Goal: Task Accomplishment & Management: Use online tool/utility

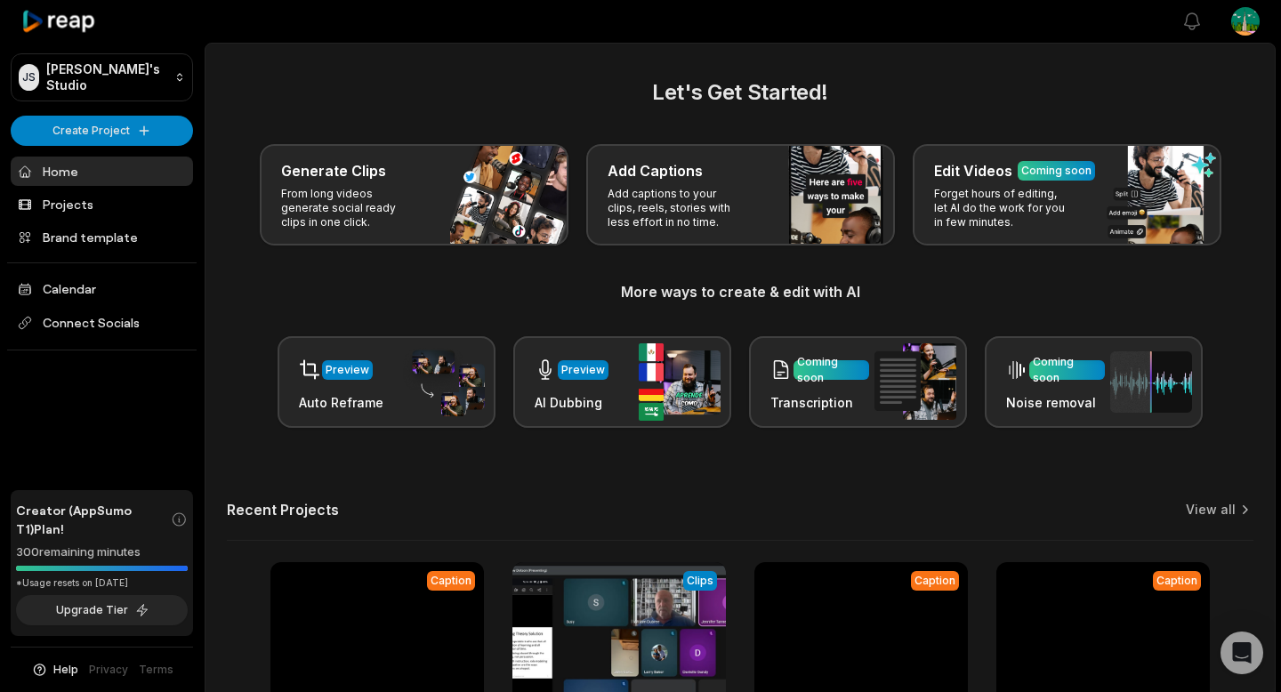
click at [1232, 21] on html "[PERSON_NAME]'s Studio Create Project Home Projects Brand template Calendar Con…" at bounding box center [640, 346] width 1281 height 692
click at [1244, 20] on html "[PERSON_NAME]'s Studio Create Project Home Projects Brand template Calendar Con…" at bounding box center [640, 346] width 1281 height 692
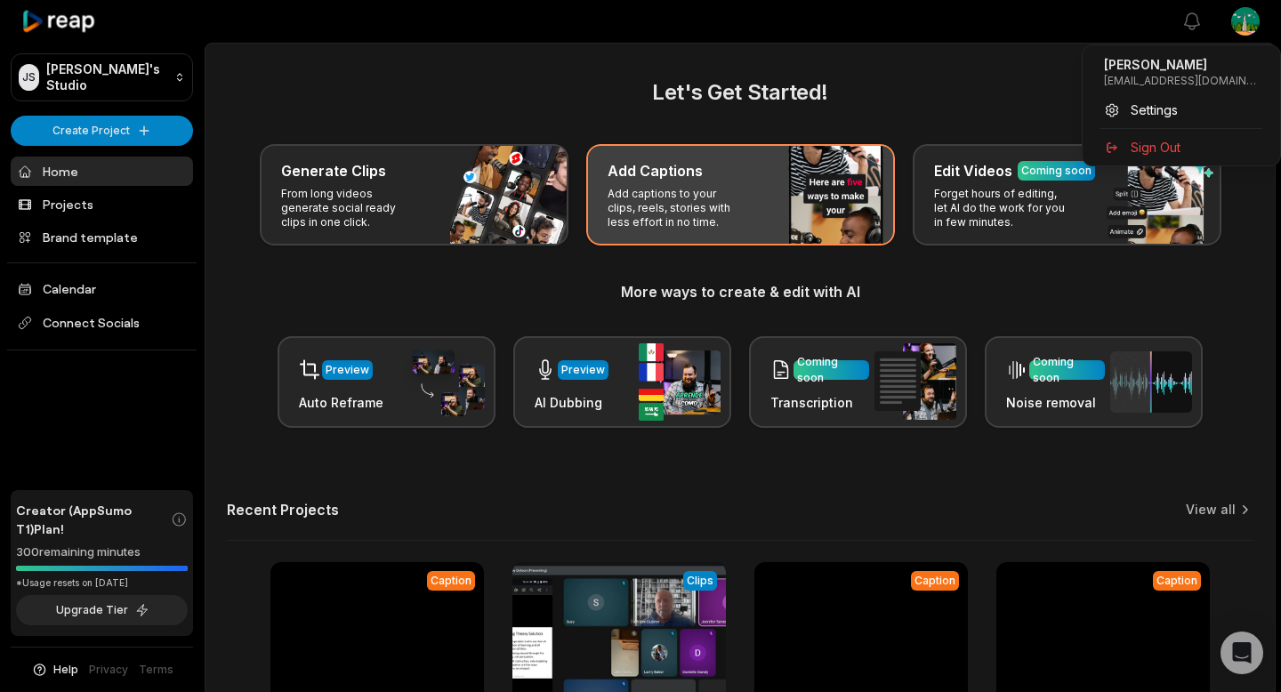
click at [672, 176] on html "[PERSON_NAME]'s Studio Create Project Home Projects Brand template Calendar Con…" at bounding box center [640, 346] width 1281 height 692
click at [672, 176] on h3 "Add Captions" at bounding box center [655, 170] width 95 height 21
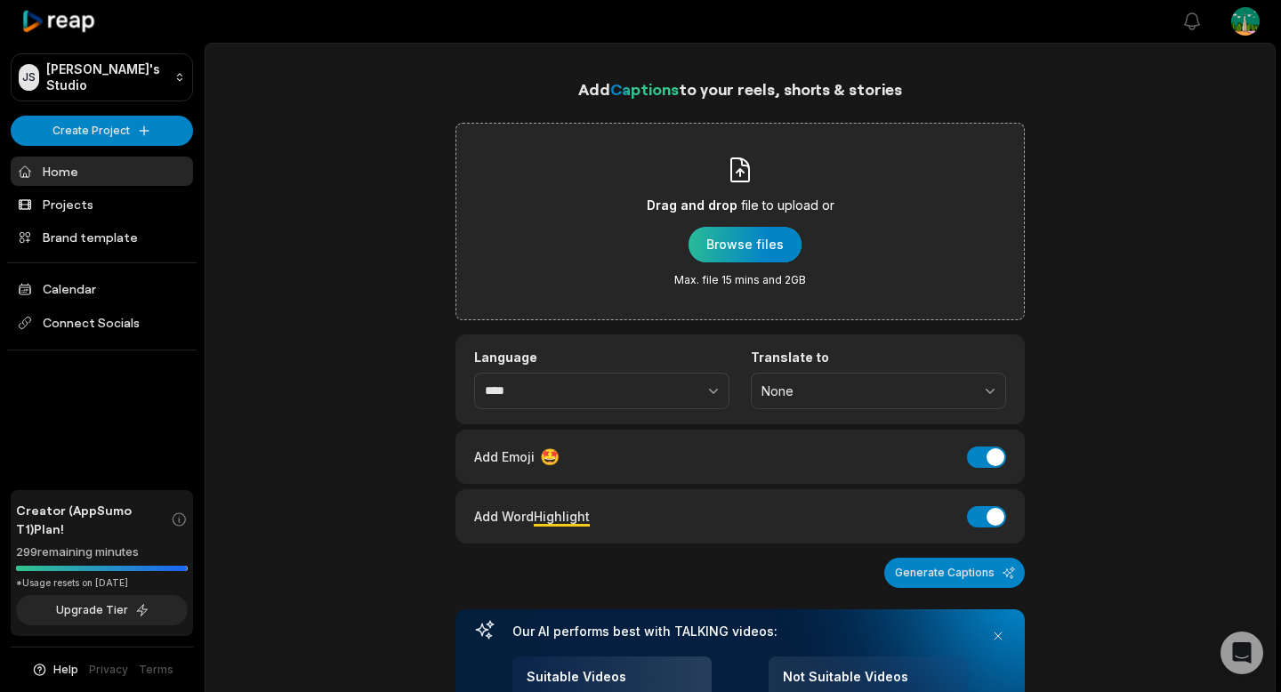
click at [768, 241] on div "button" at bounding box center [744, 245] width 113 height 36
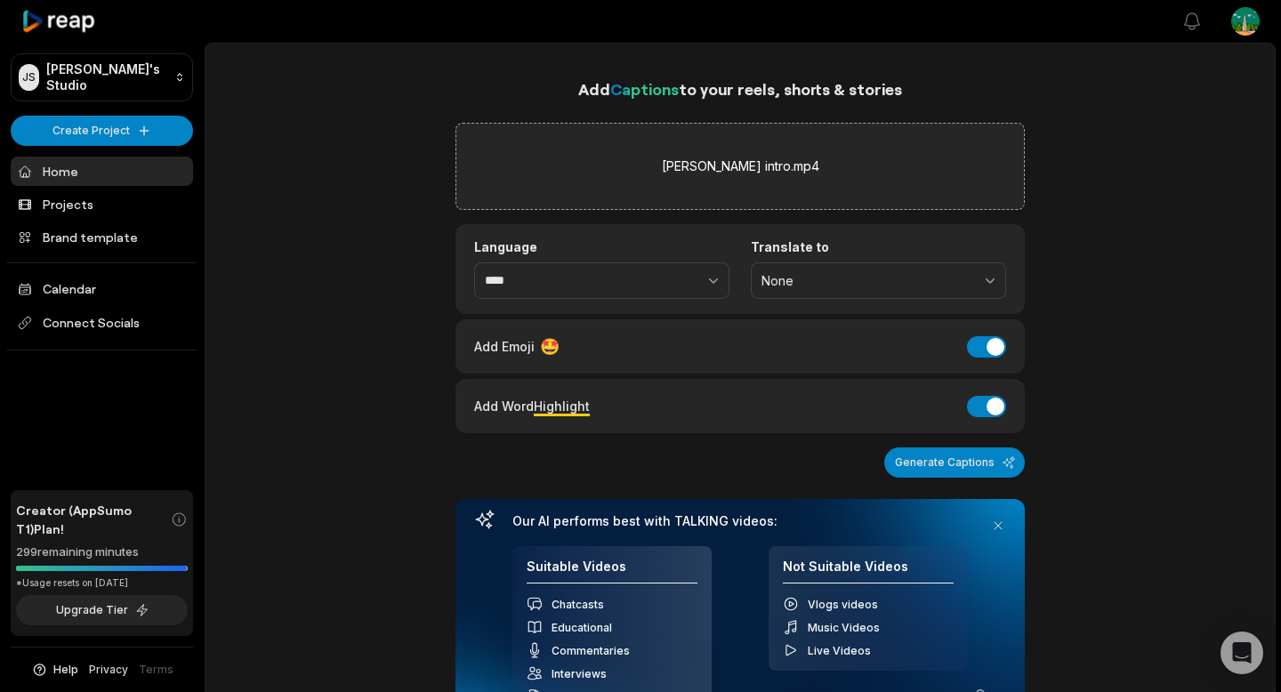
scroll to position [203, 0]
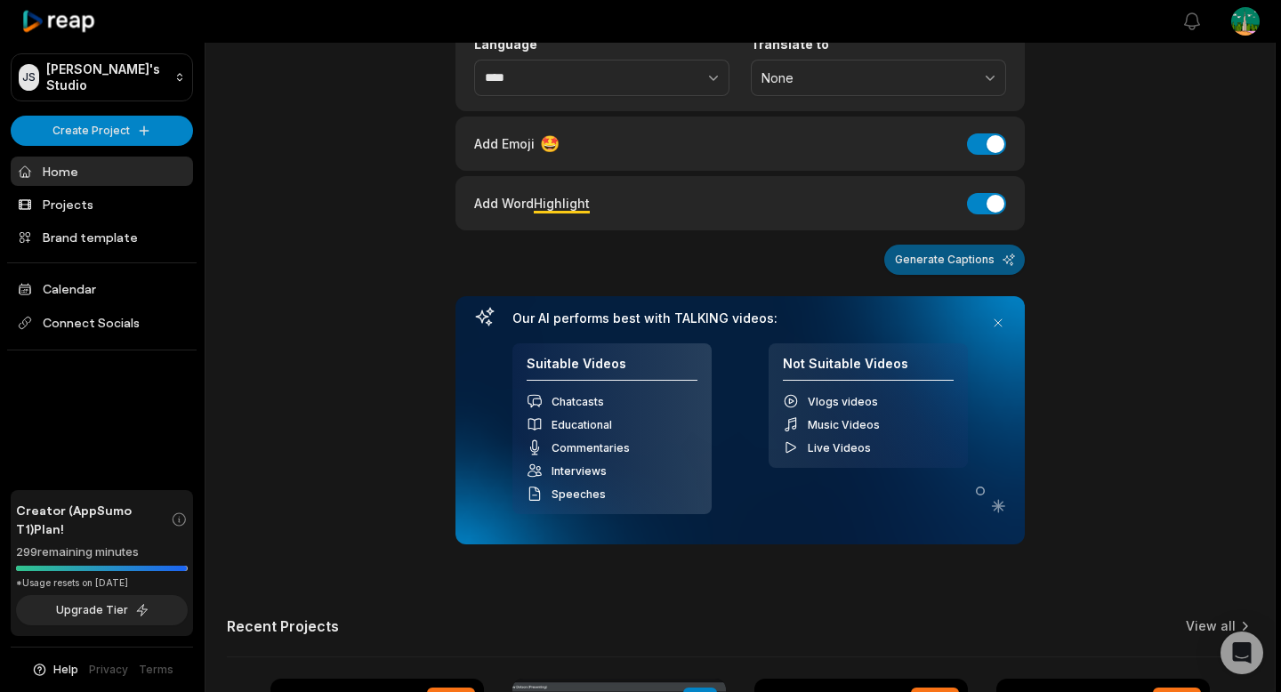
click at [938, 252] on button "Generate Captions" at bounding box center [954, 260] width 141 height 30
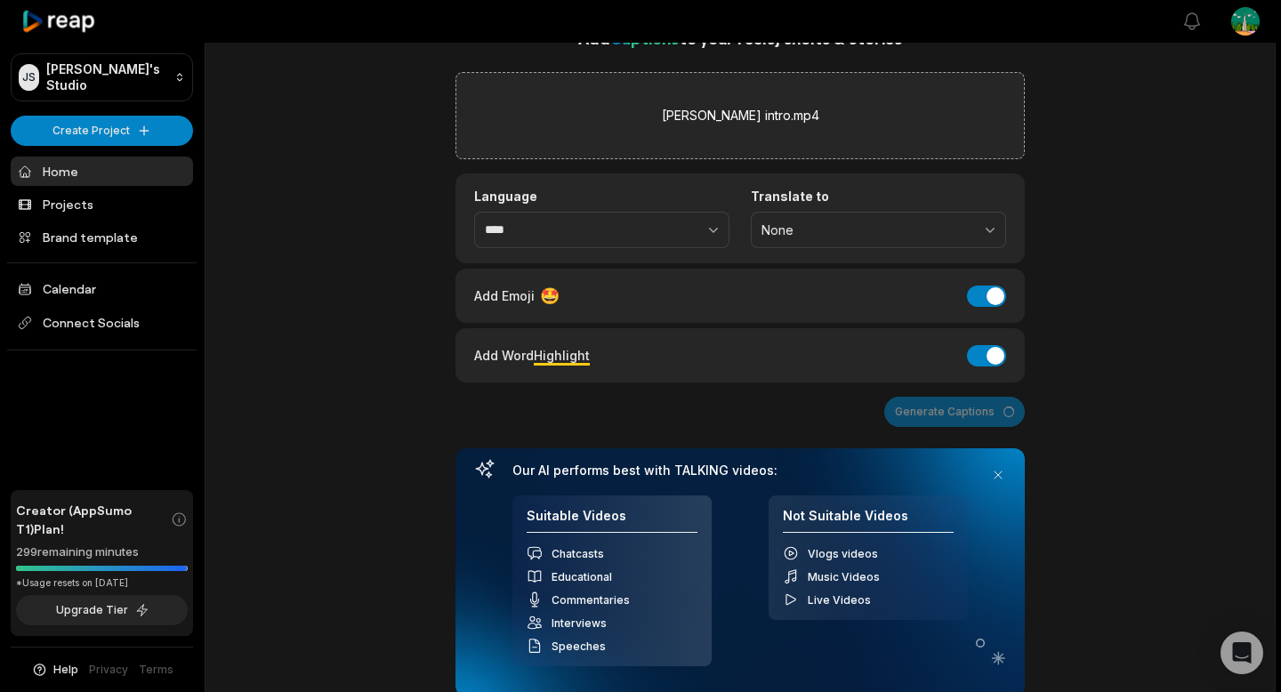
scroll to position [50, 0]
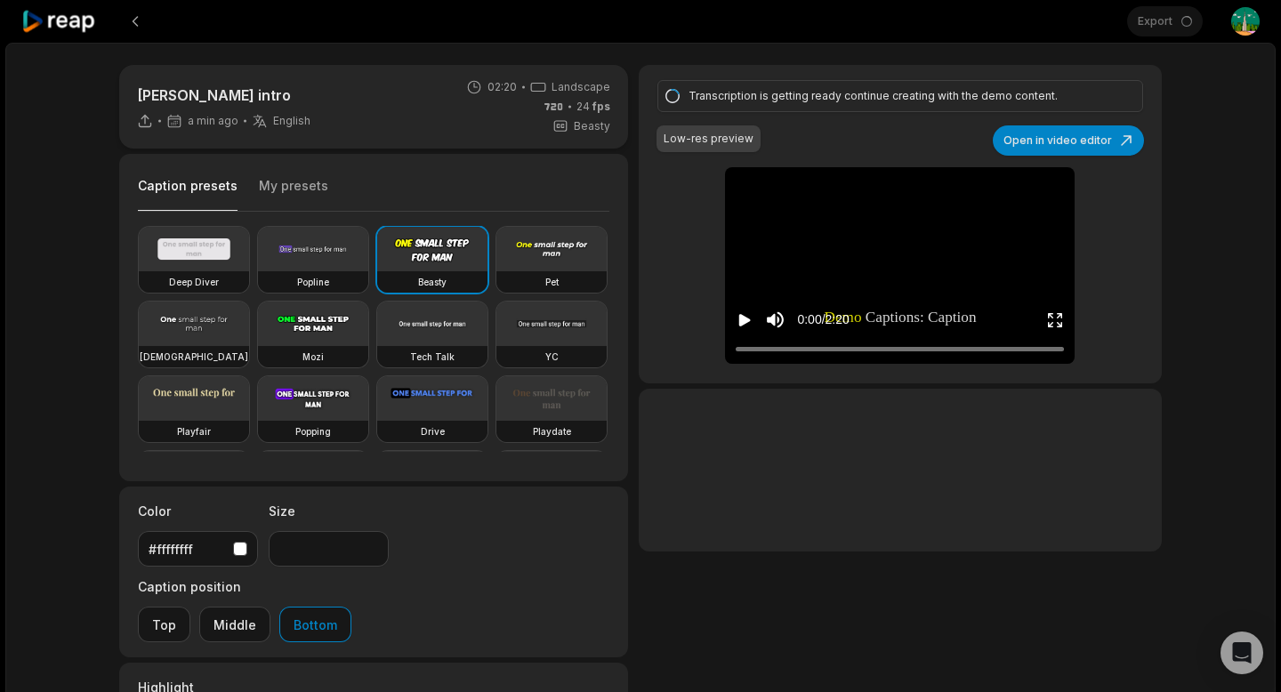
click at [213, 250] on video at bounding box center [194, 249] width 110 height 44
click at [887, 246] on div "Demo Demo Captions: Captions: Caption Caption style style of of your your choic…" at bounding box center [900, 265] width 350 height 197
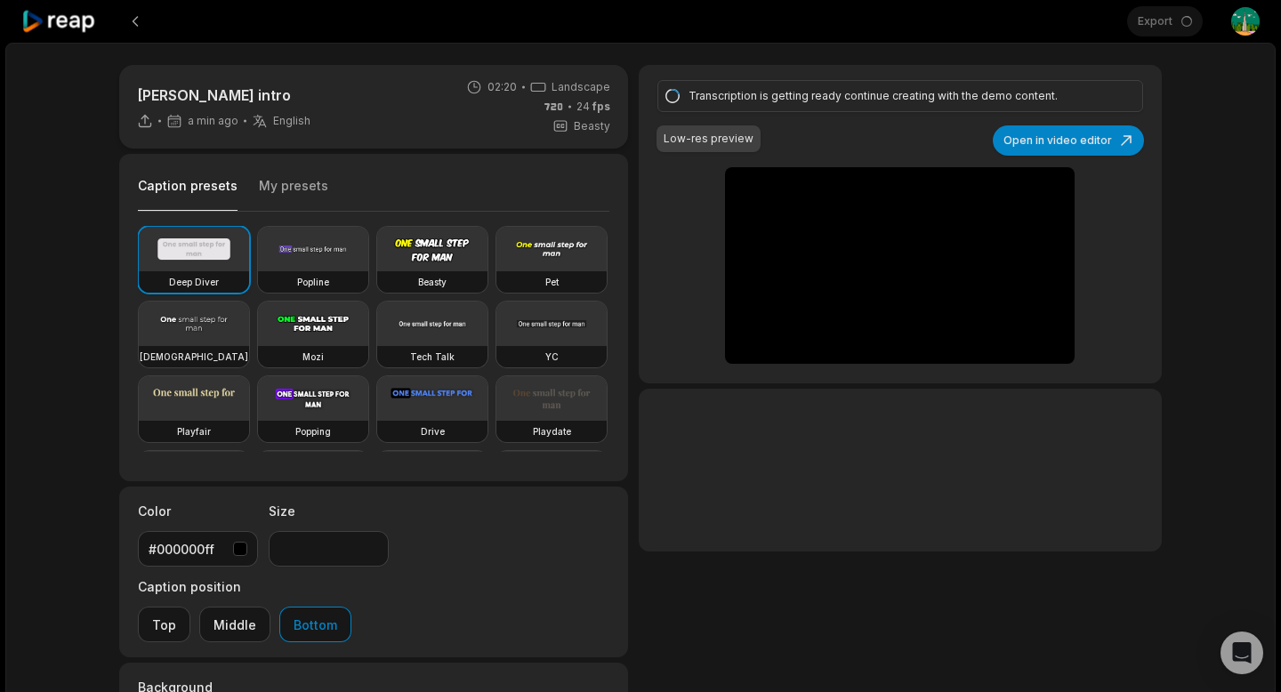
click at [166, 234] on video at bounding box center [194, 249] width 110 height 44
click at [195, 247] on video at bounding box center [194, 249] width 110 height 44
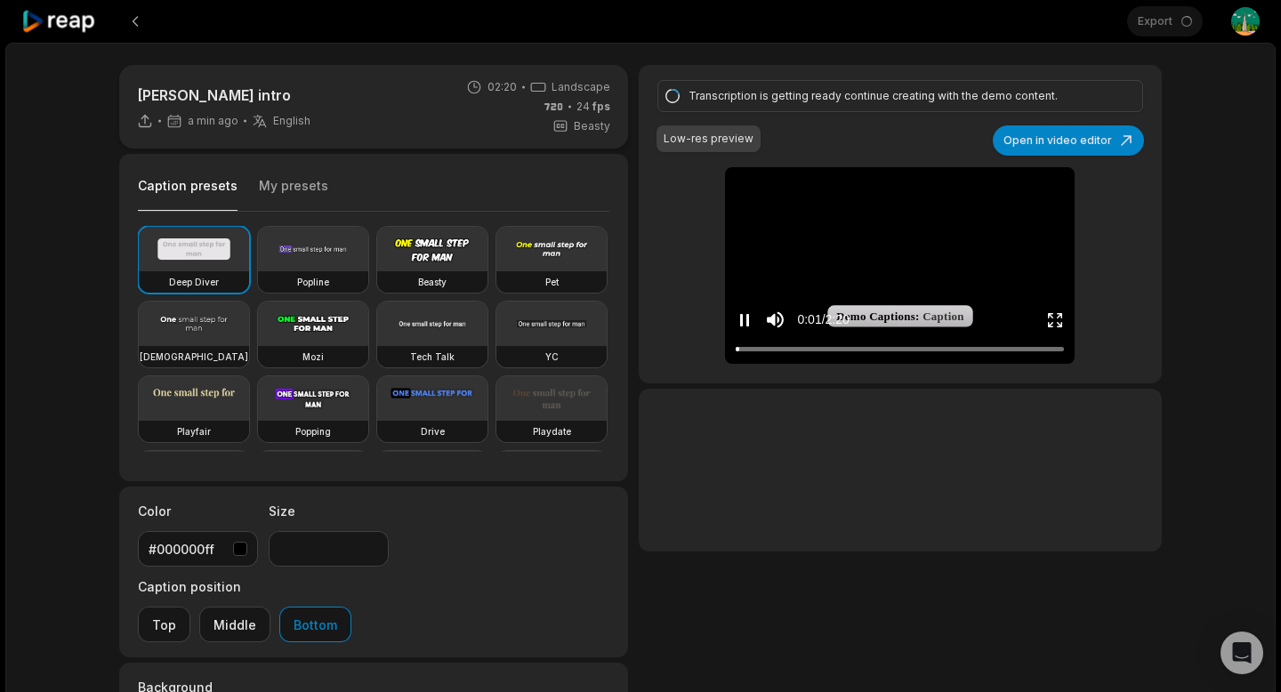
click at [882, 208] on video at bounding box center [900, 187] width 82 height 41
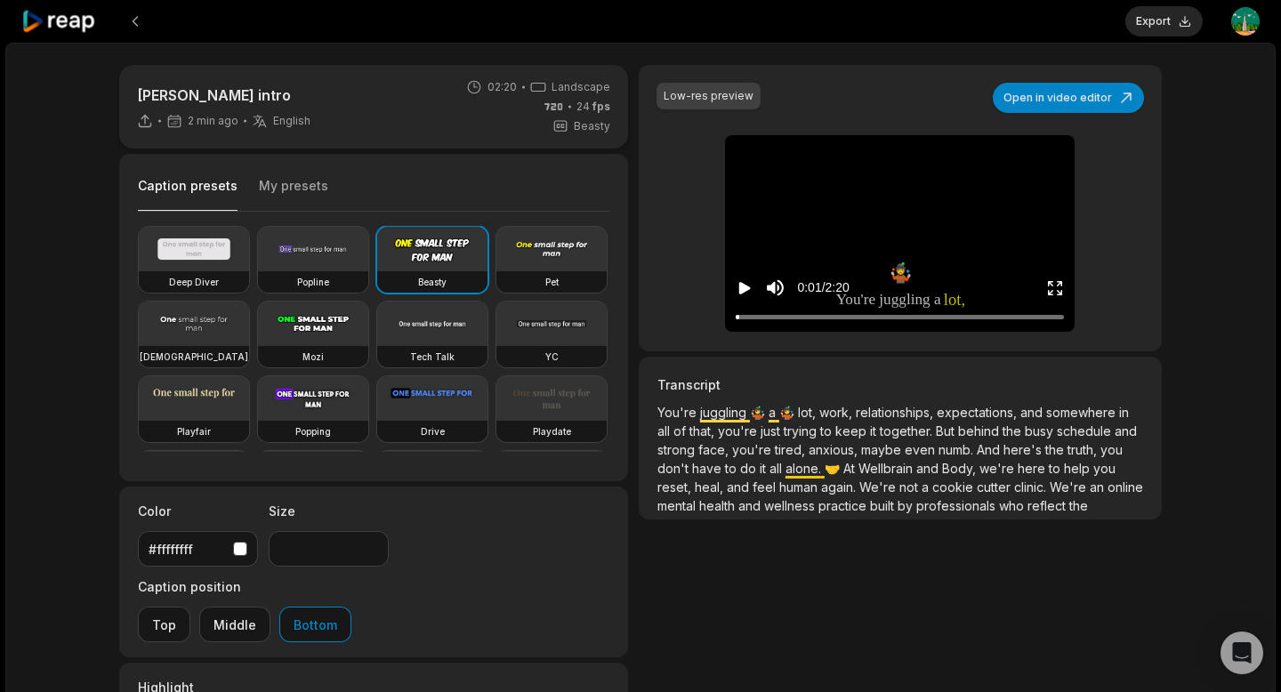
drag, startPoint x: 234, startPoint y: 264, endPoint x: 214, endPoint y: 262, distance: 19.8
click at [231, 263] on video at bounding box center [194, 249] width 110 height 44
type input "**"
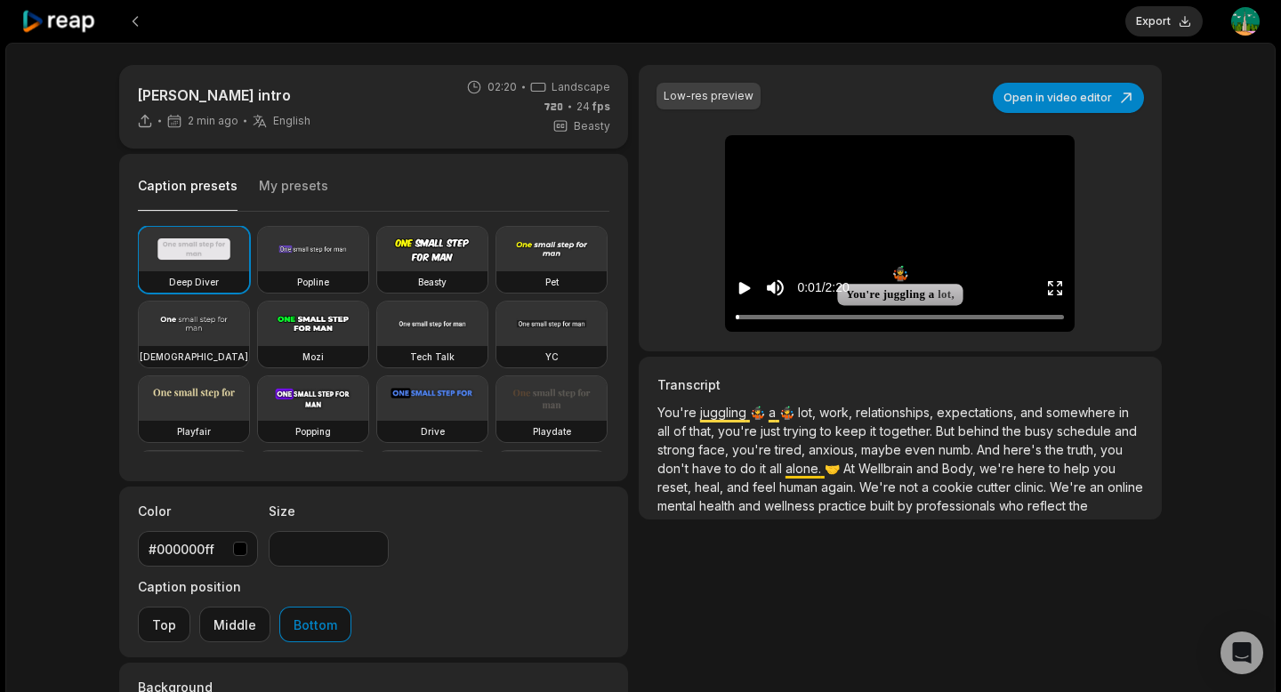
click at [859, 176] on video at bounding box center [900, 155] width 82 height 41
click at [941, 176] on video at bounding box center [900, 155] width 82 height 41
click at [1166, 24] on button "Export" at bounding box center [1163, 21] width 77 height 30
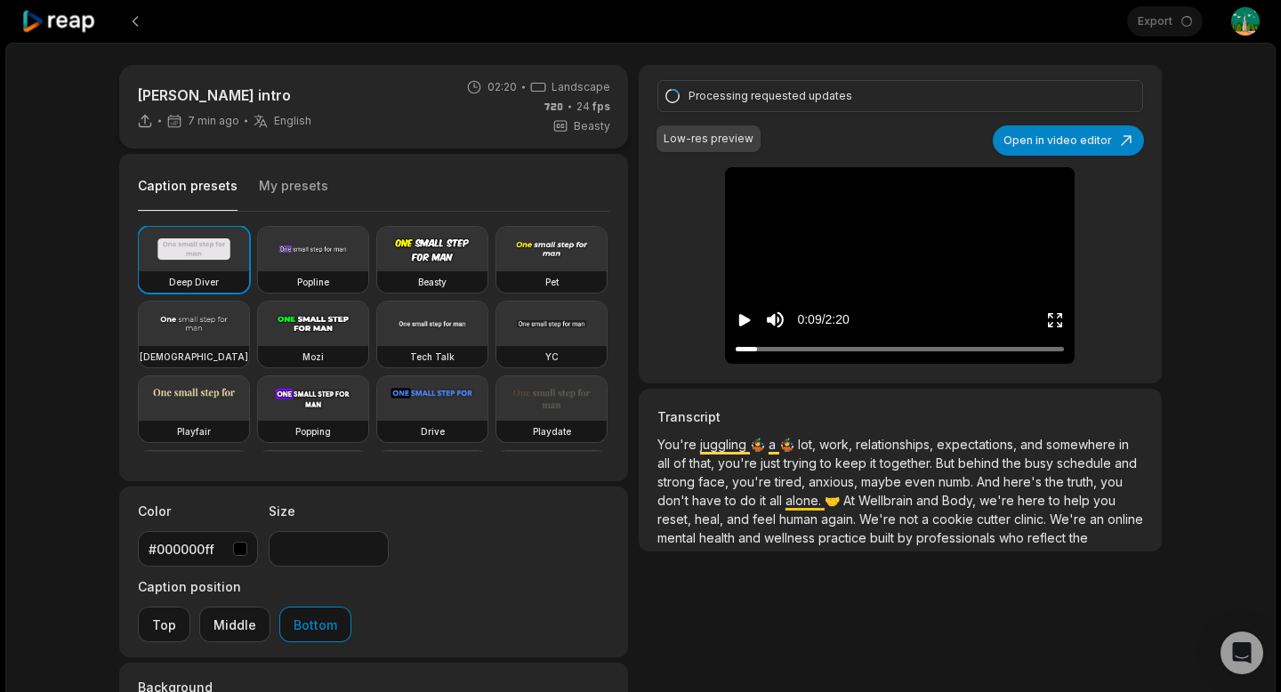
click at [907, 275] on div "0:09 / 2:20" at bounding box center [900, 316] width 350 height 96
click at [906, 274] on div "0:09 / 2:20" at bounding box center [900, 316] width 350 height 96
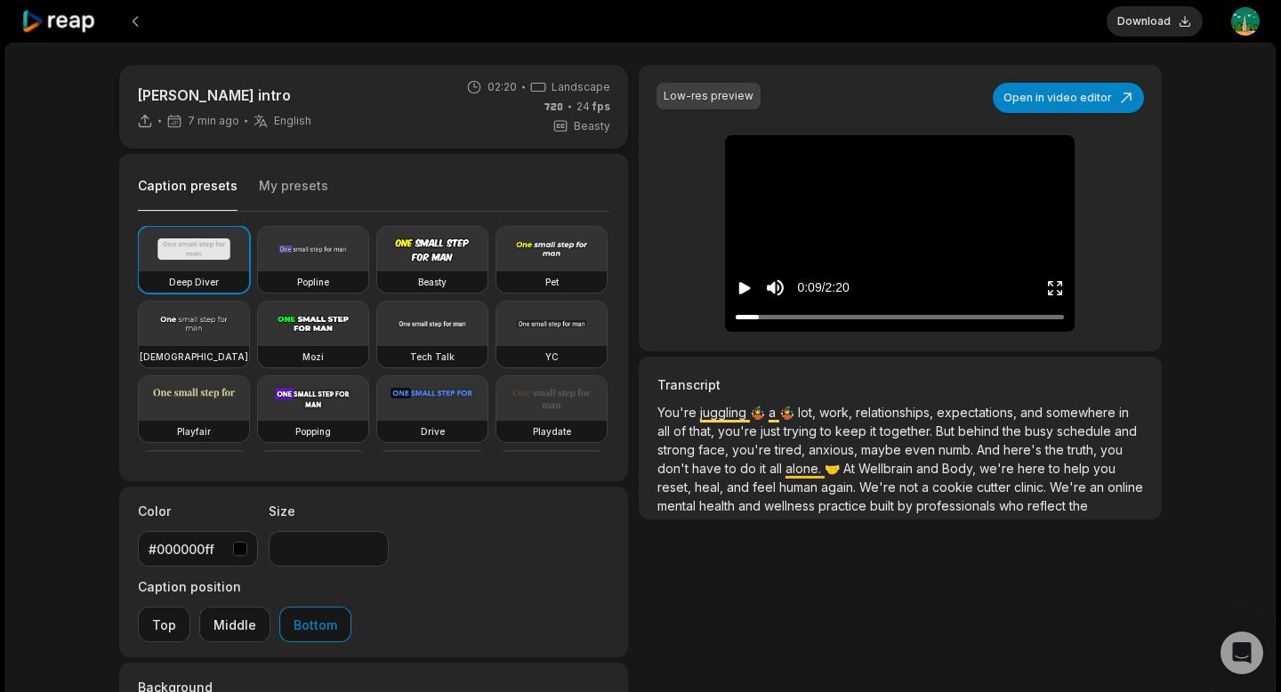
click at [1144, 12] on button "Download" at bounding box center [1155, 21] width 96 height 30
